Goal: Task Accomplishment & Management: Complete application form

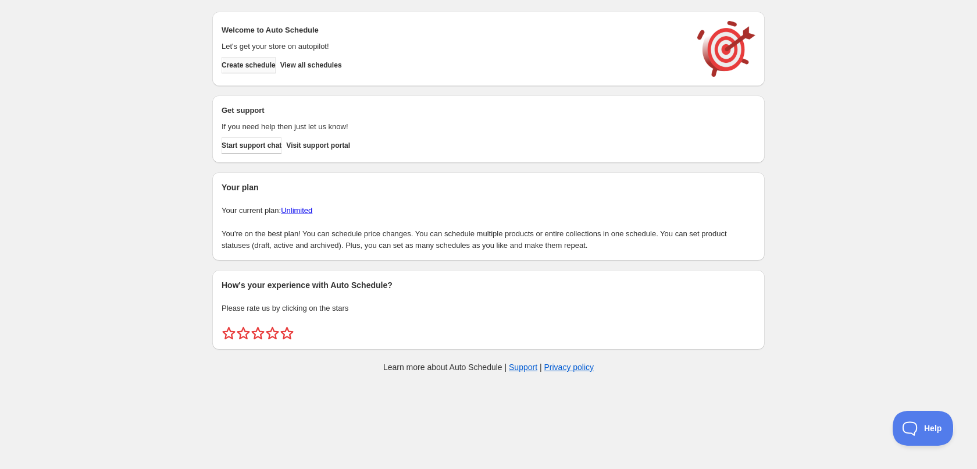
click at [258, 65] on span "Create schedule" at bounding box center [248, 64] width 54 height 9
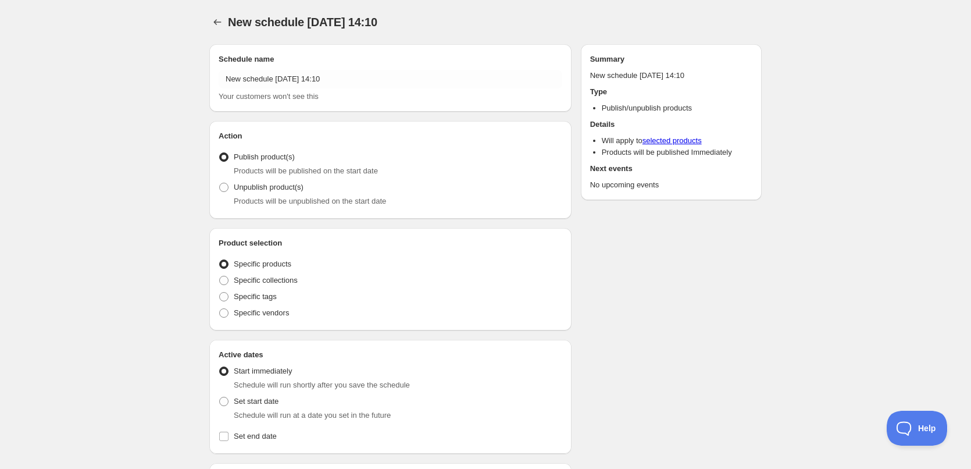
radio input "true"
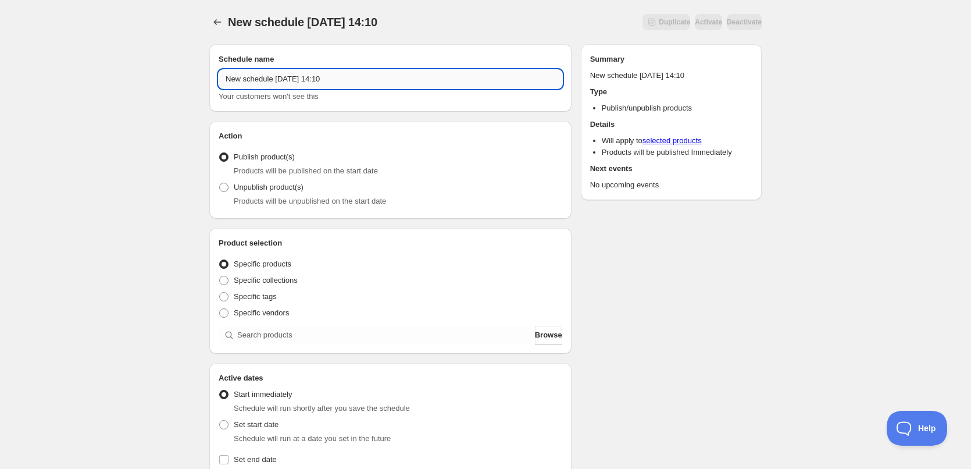
click at [381, 76] on input "New schedule [DATE] 14:10" at bounding box center [391, 79] width 344 height 19
type input "[DATE]"
click at [269, 295] on span "Specific tags" at bounding box center [255, 296] width 43 height 9
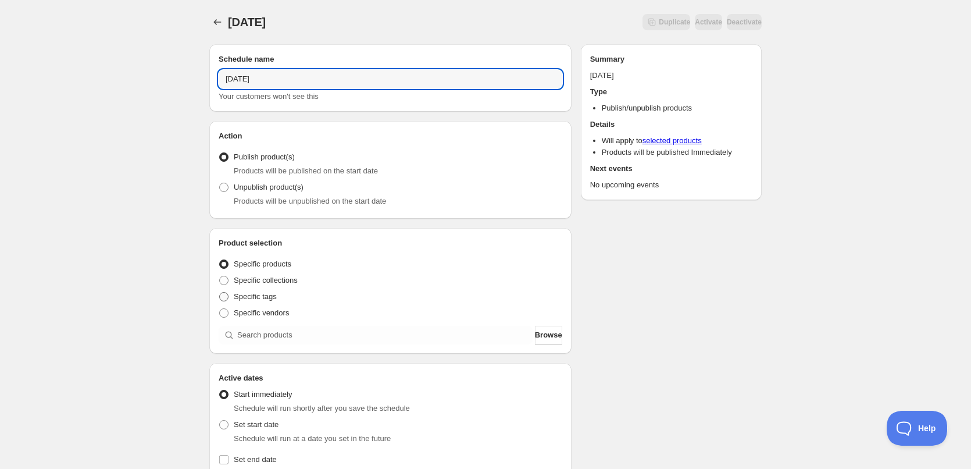
click at [220, 292] on input "Specific tags" at bounding box center [219, 292] width 1 height 1
radio input "true"
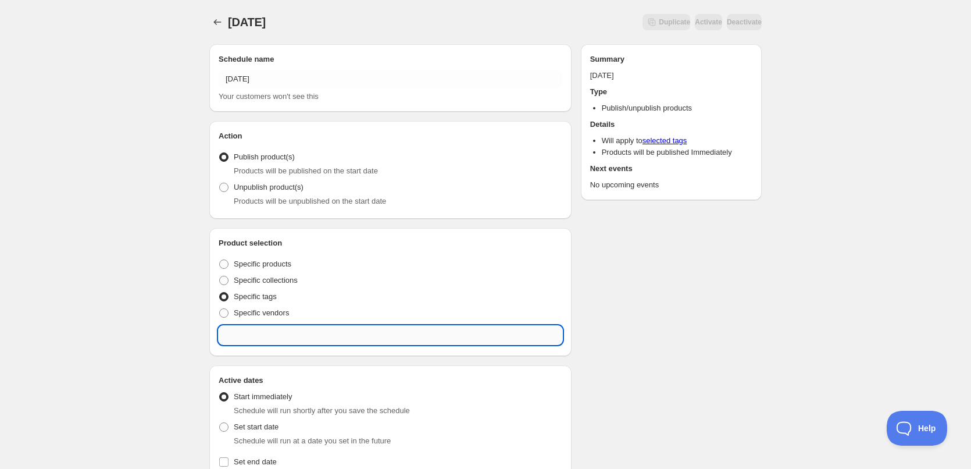
click at [301, 338] on input "text" at bounding box center [391, 335] width 344 height 19
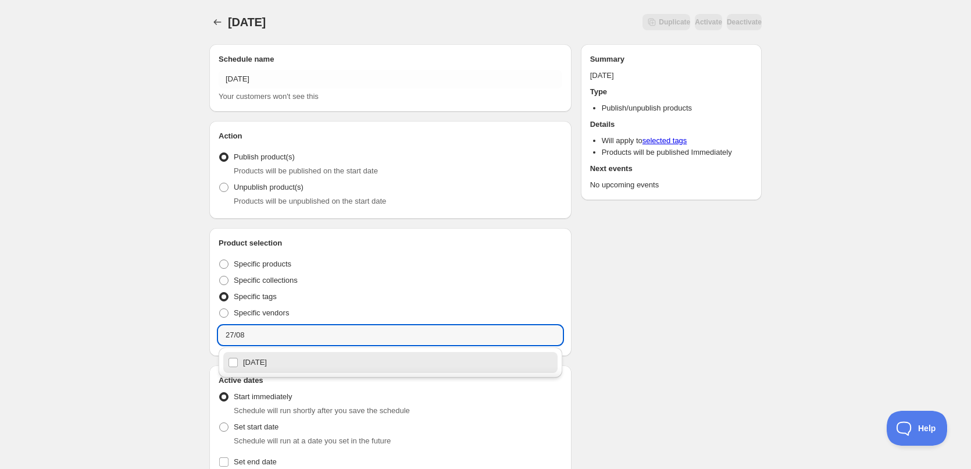
click at [257, 364] on div "[DATE]" at bounding box center [390, 362] width 325 height 16
type input "[DATE]"
checkbox input "true"
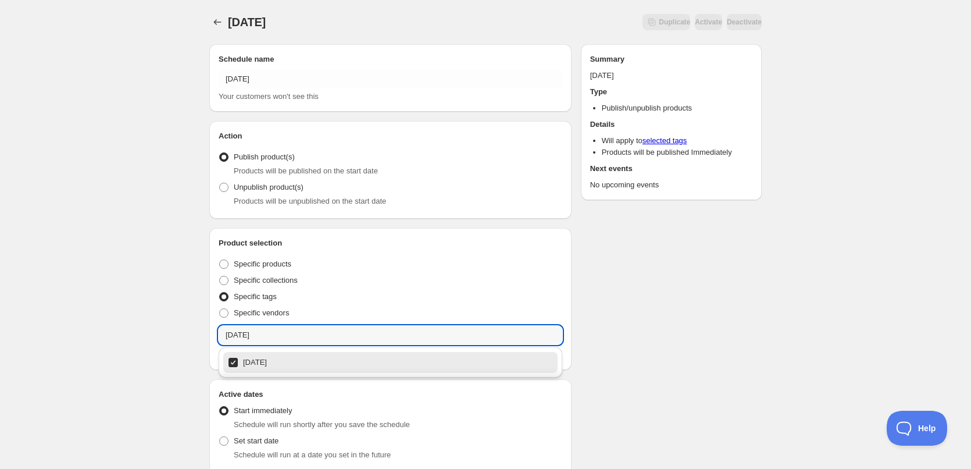
type input "[DATE]"
click at [157, 296] on div "[DATE]. This page is ready [DATE] Duplicate Activate Deactivate More actions Du…" at bounding box center [485, 451] width 971 height 902
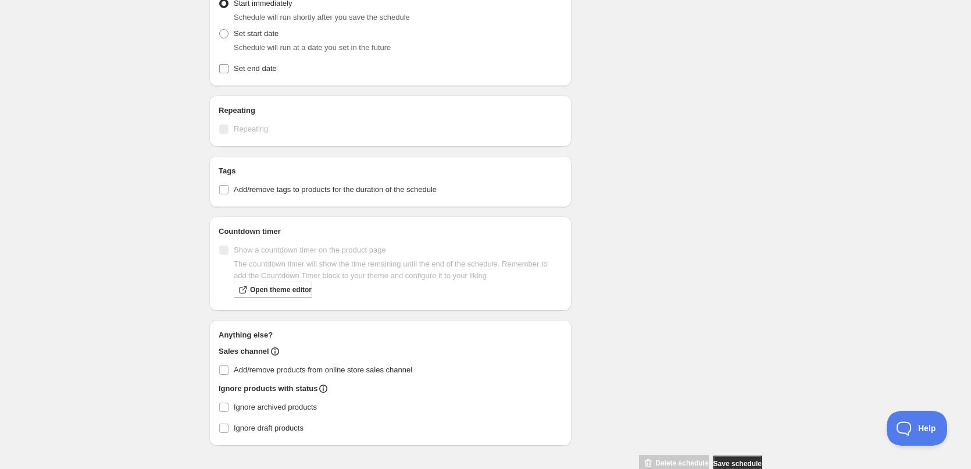
scroll to position [349, 0]
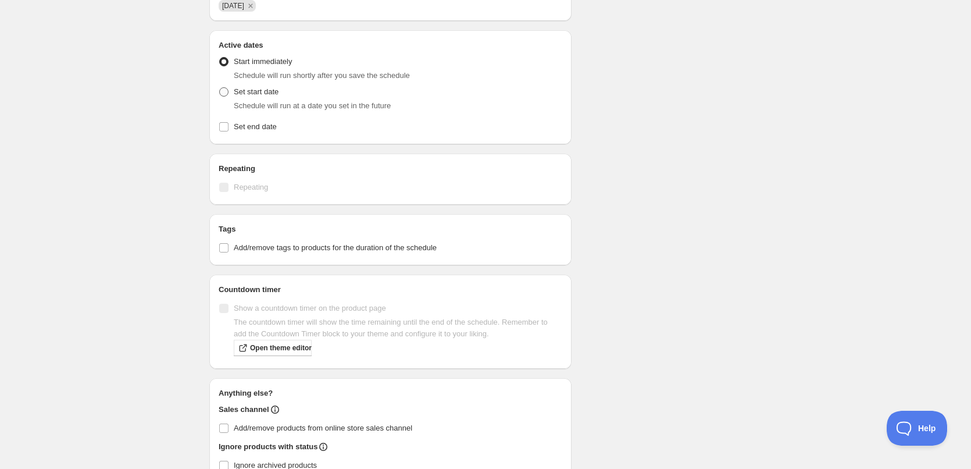
click at [223, 91] on span at bounding box center [223, 91] width 9 height 9
click at [220, 88] on input "Set start date" at bounding box center [219, 87] width 1 height 1
radio input "true"
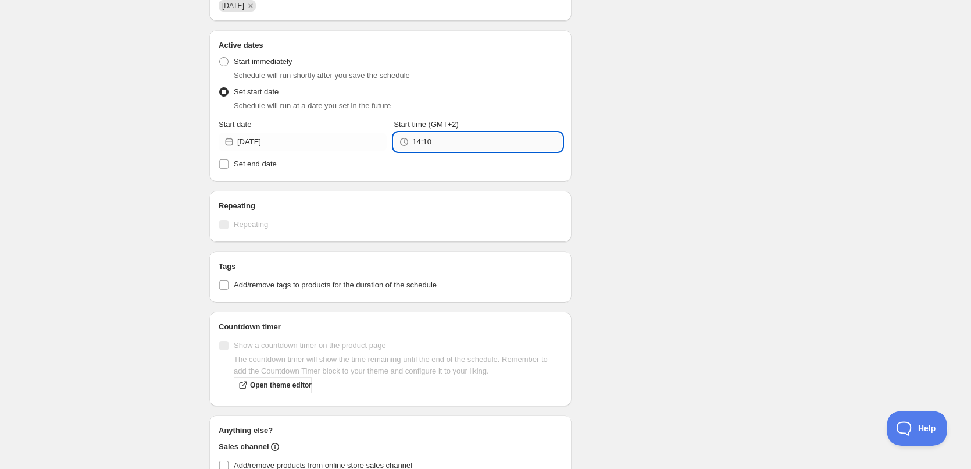
click at [443, 135] on input "14:10" at bounding box center [486, 142] width 149 height 19
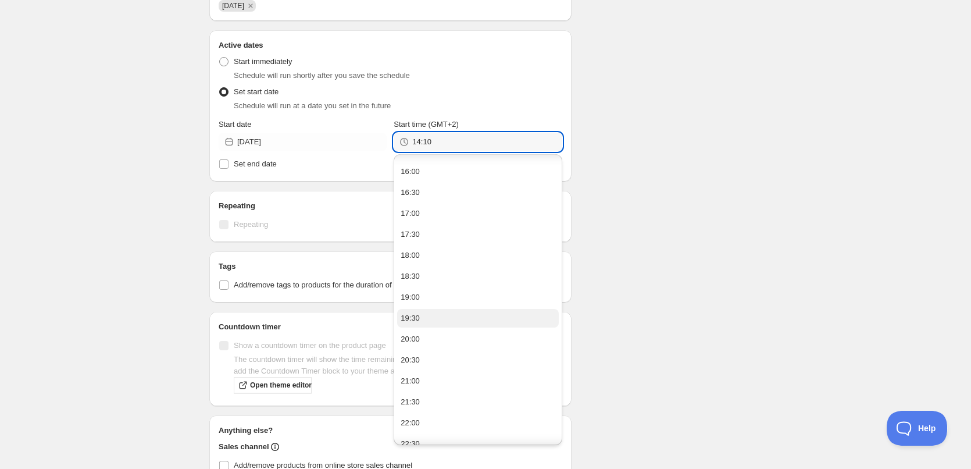
scroll to position [133, 0]
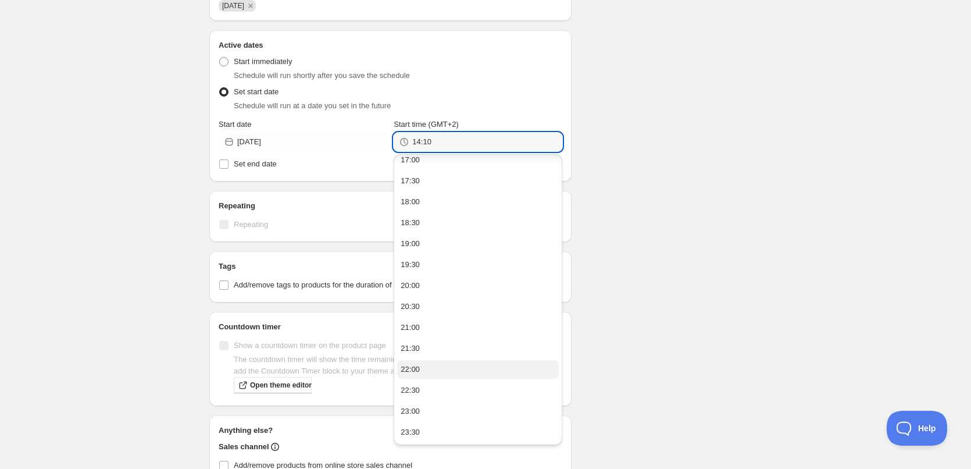
click at [427, 369] on button "22:00" at bounding box center [477, 369] width 161 height 19
type input "22:00"
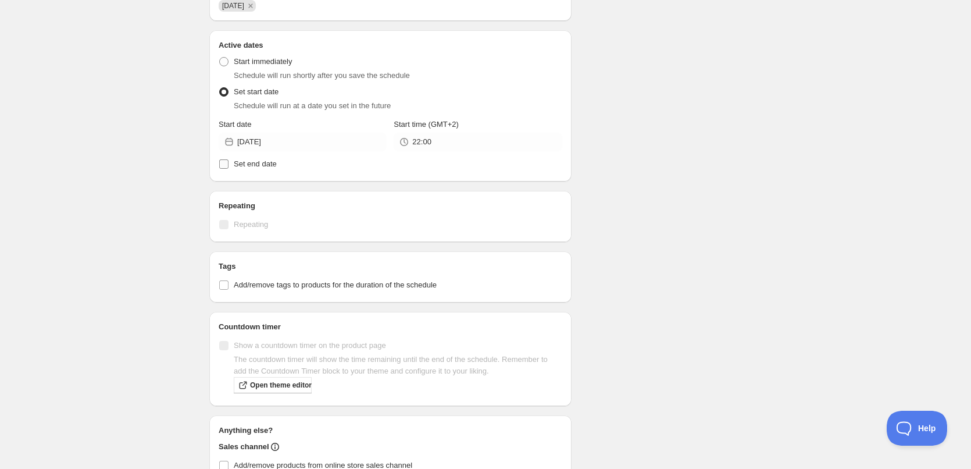
click at [262, 159] on span "Set end date" at bounding box center [255, 163] width 43 height 9
click at [228, 159] on input "Set end date" at bounding box center [223, 163] width 9 height 9
checkbox input "true"
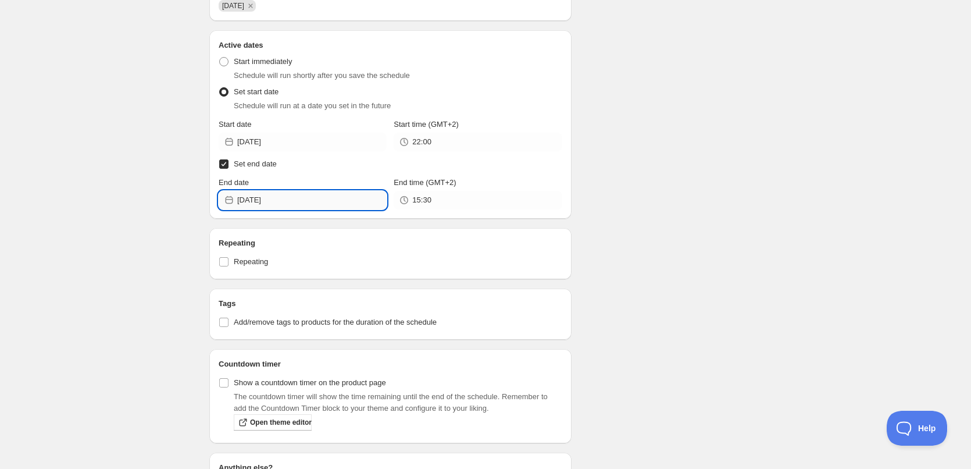
click at [312, 202] on input "[DATE]" at bounding box center [311, 200] width 149 height 19
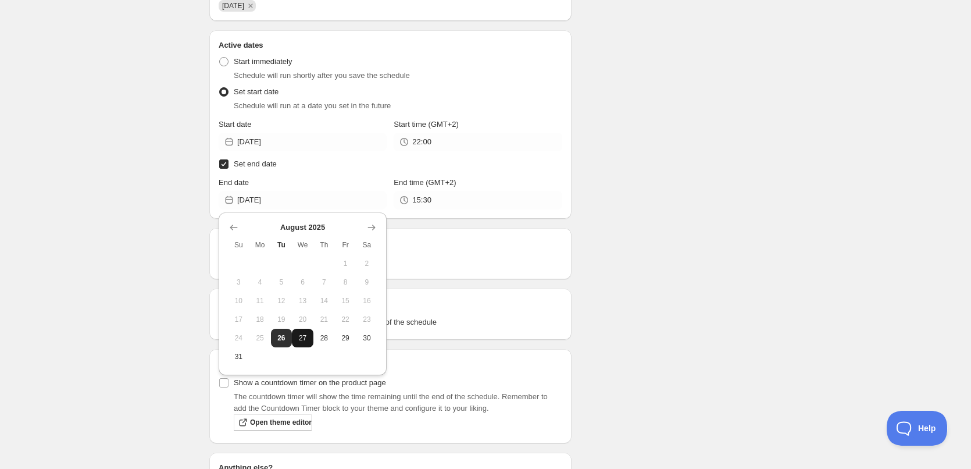
click at [301, 334] on span "27" at bounding box center [302, 337] width 12 height 9
type input "[DATE]"
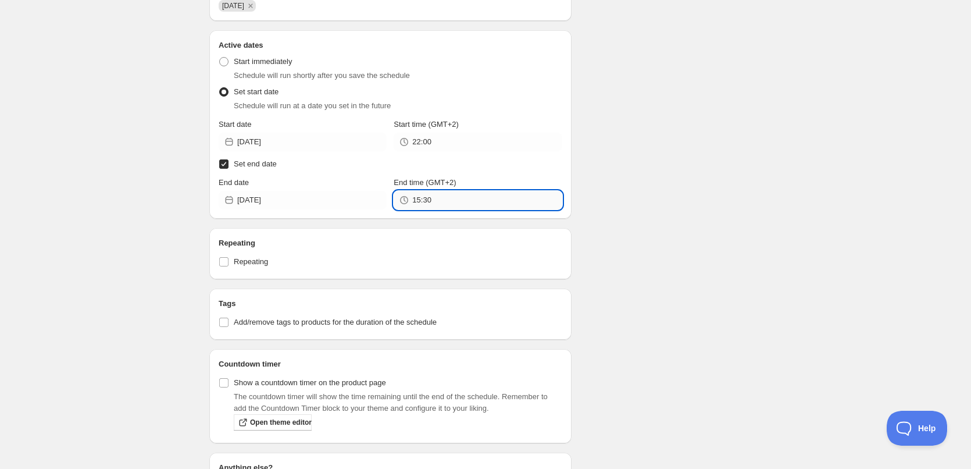
click at [437, 195] on input "15:30" at bounding box center [486, 200] width 149 height 19
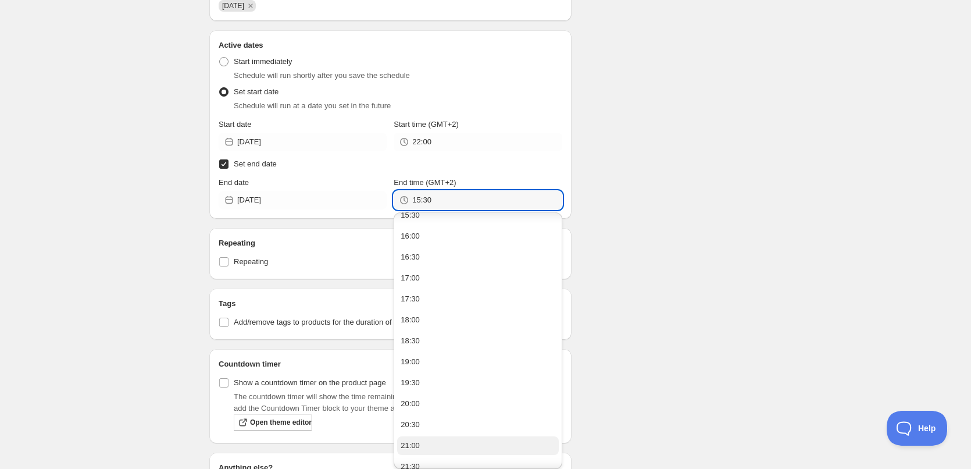
scroll to position [753, 0]
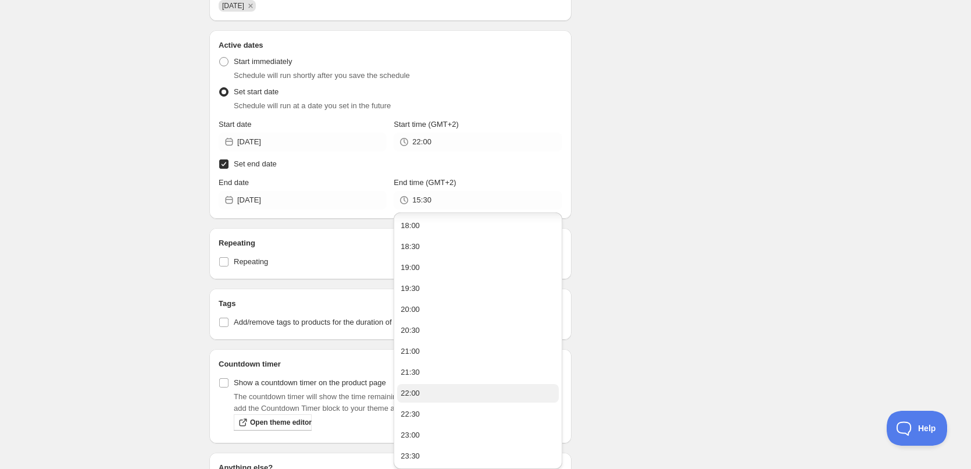
click at [414, 391] on div "22:00" at bounding box center [410, 393] width 19 height 12
click at [423, 199] on input "22:00" at bounding box center [486, 200] width 149 height 19
type input "22:10"
click at [674, 154] on div "Schedule name [DATE] Your customers won't see this Action Action Publish produc…" at bounding box center [481, 173] width 562 height 974
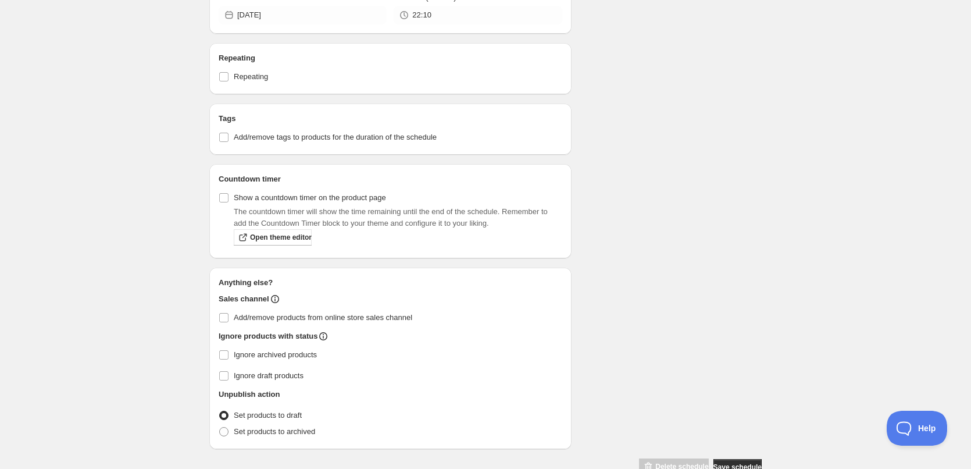
scroll to position [563, 0]
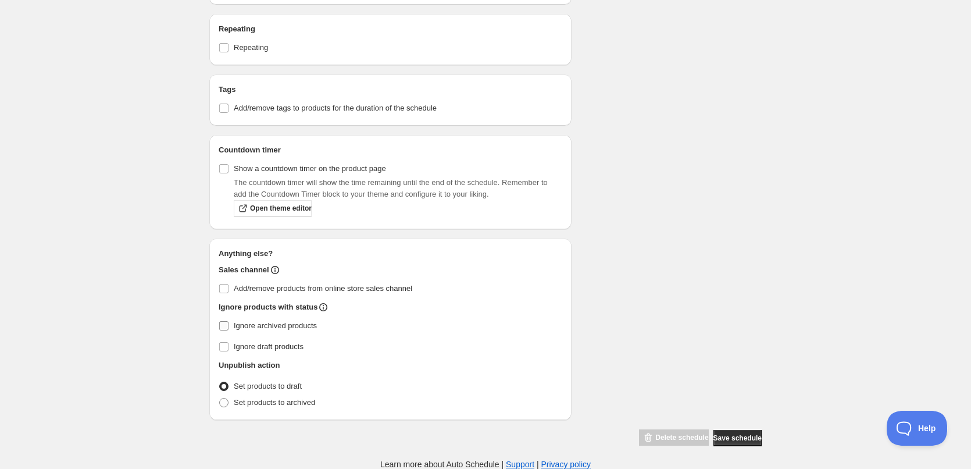
click at [223, 328] on input "Ignore archived products" at bounding box center [223, 325] width 9 height 9
checkbox input "true"
click at [230, 401] on label "Set products to archived" at bounding box center [267, 402] width 96 height 16
click at [220, 398] on input "Set products to archived" at bounding box center [219, 398] width 1 height 1
radio input "true"
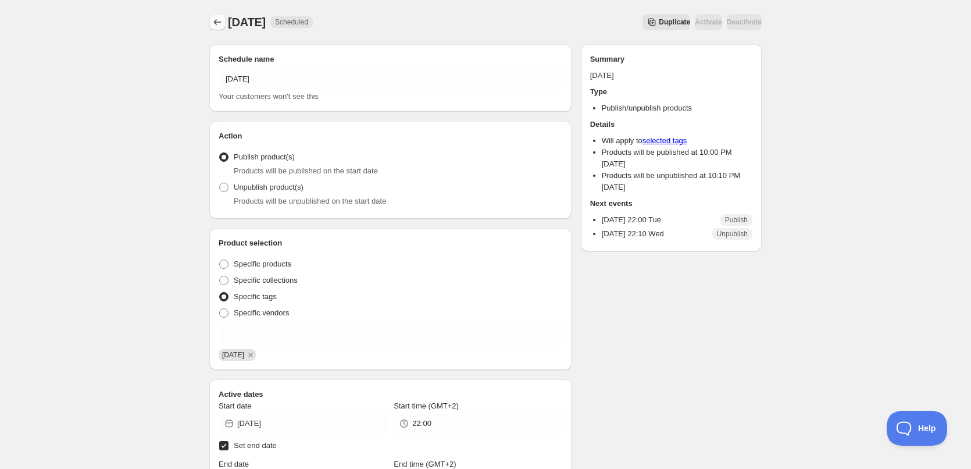
click at [215, 18] on icon "Schedules" at bounding box center [218, 22] width 12 height 12
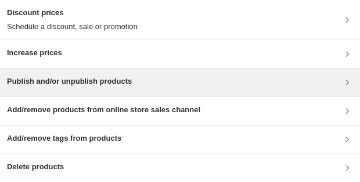
click at [90, 37] on h3 "Publish and/or unpublish products" at bounding box center [69, 82] width 125 height 12
